Goal: Find specific page/section

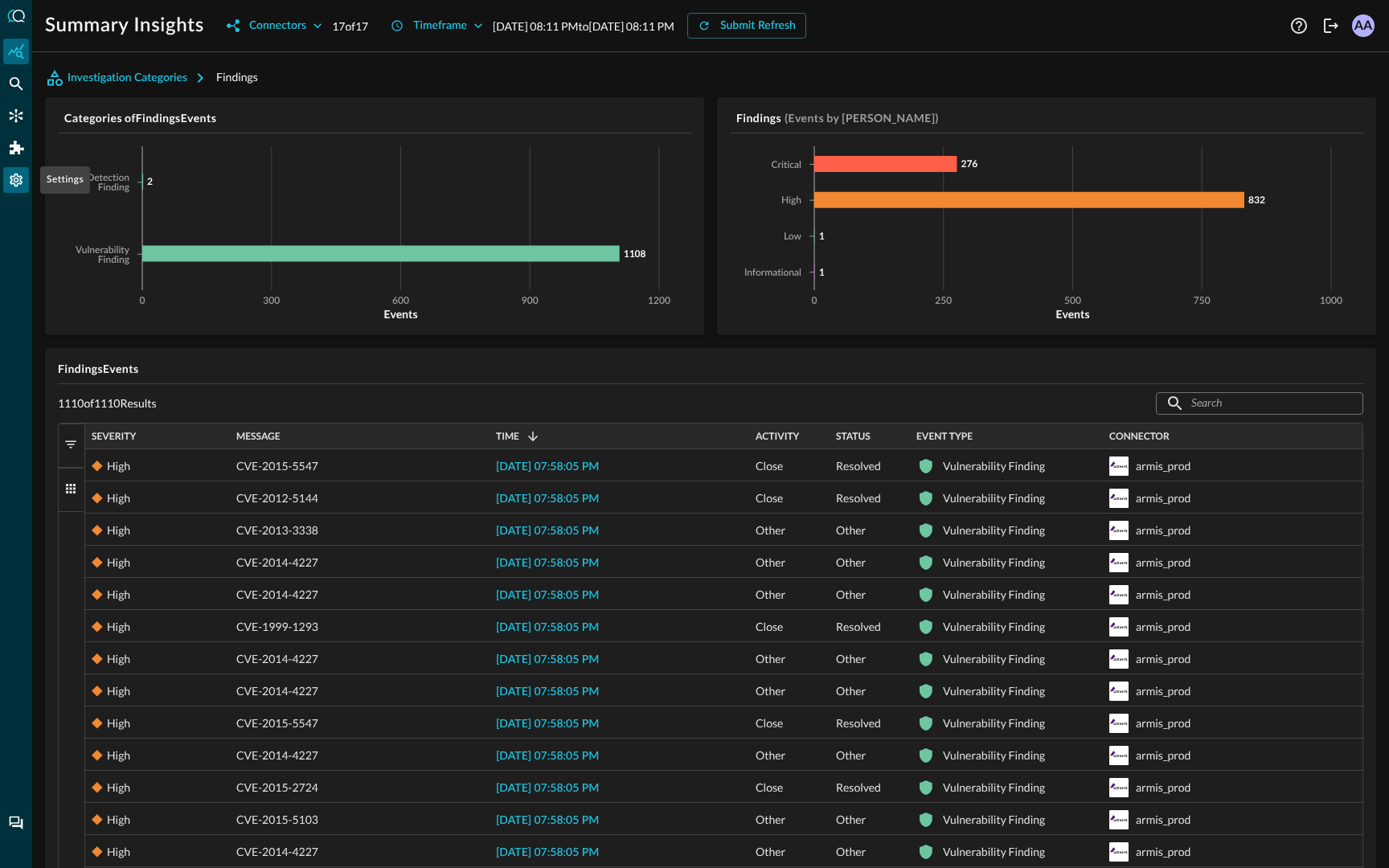
click at [25, 179] on div "Settings" at bounding box center [16, 180] width 25 height 25
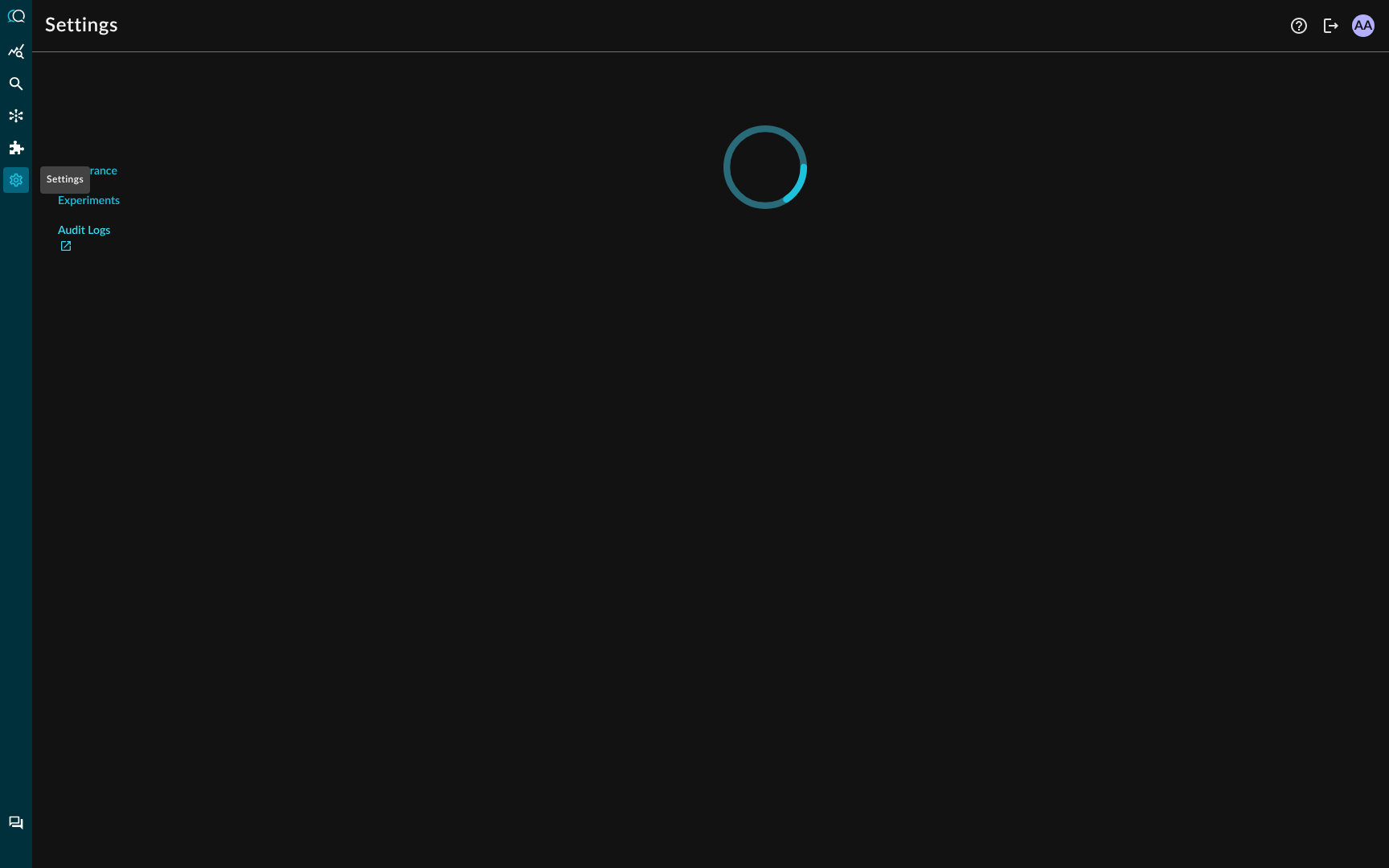
click at [77, 235] on link "Audit Logs" at bounding box center [89, 239] width 64 height 33
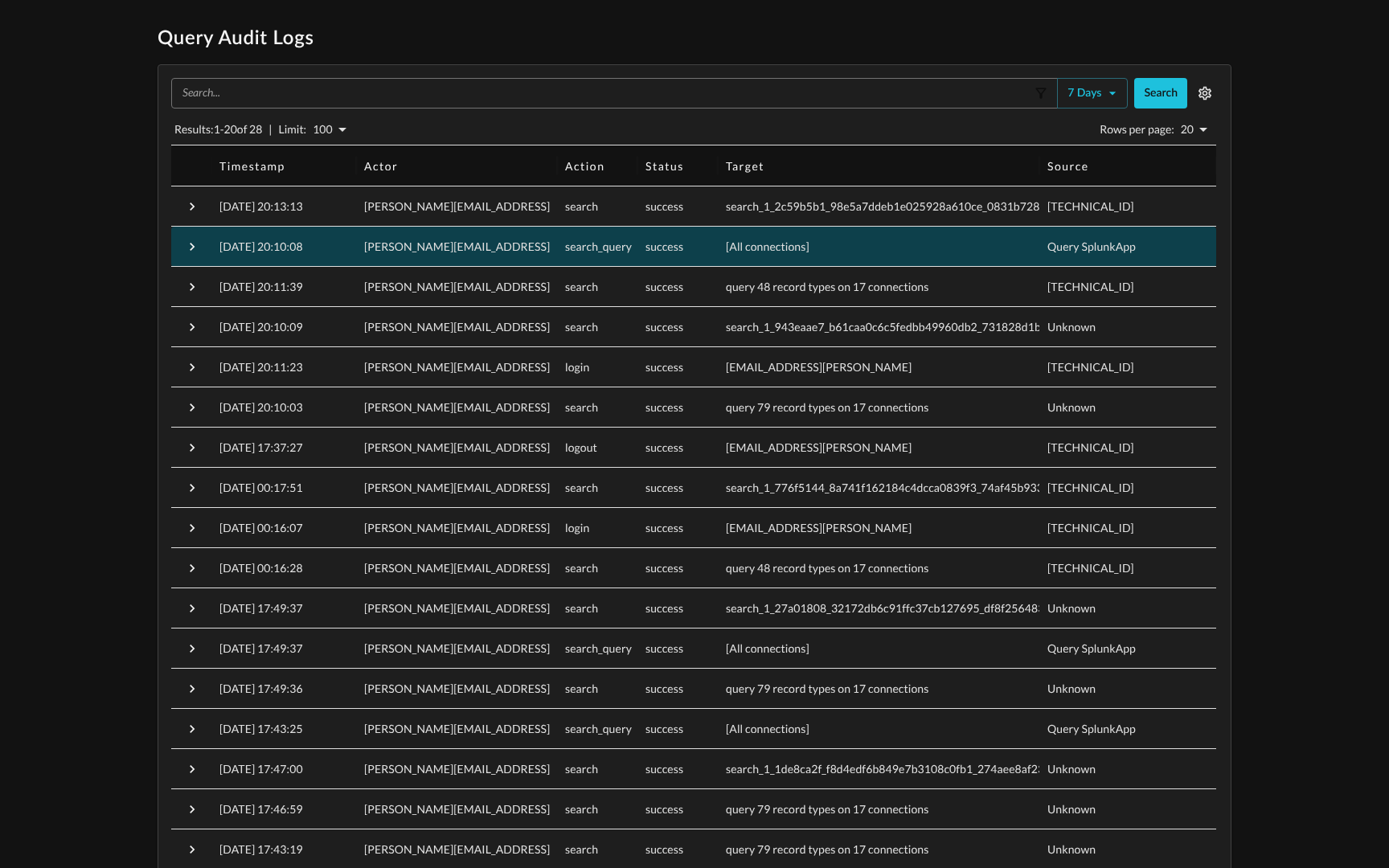
click at [583, 246] on span "search_query" at bounding box center [599, 246] width 67 height 14
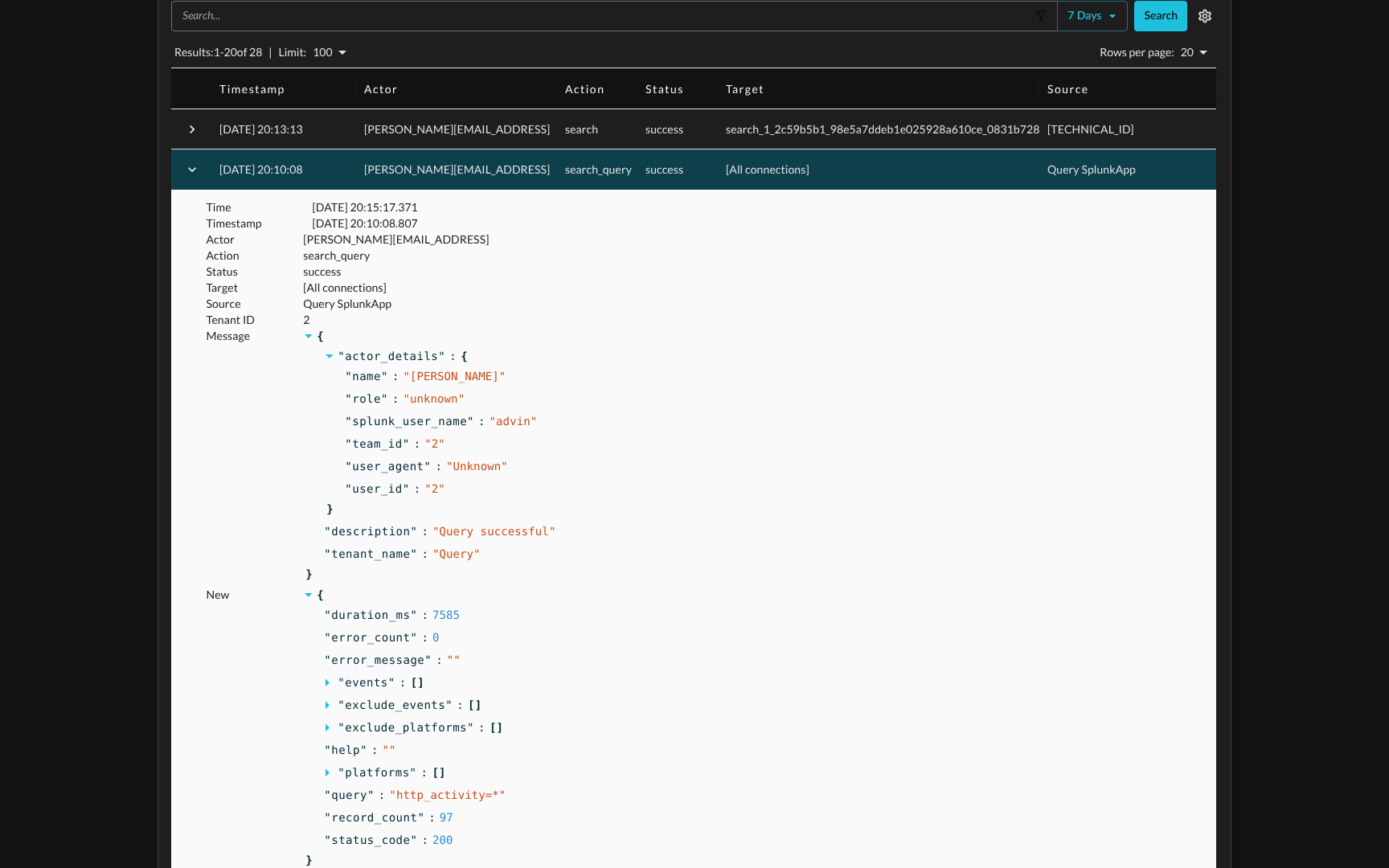
scroll to position [92, 0]
